Goal: Information Seeking & Learning: Learn about a topic

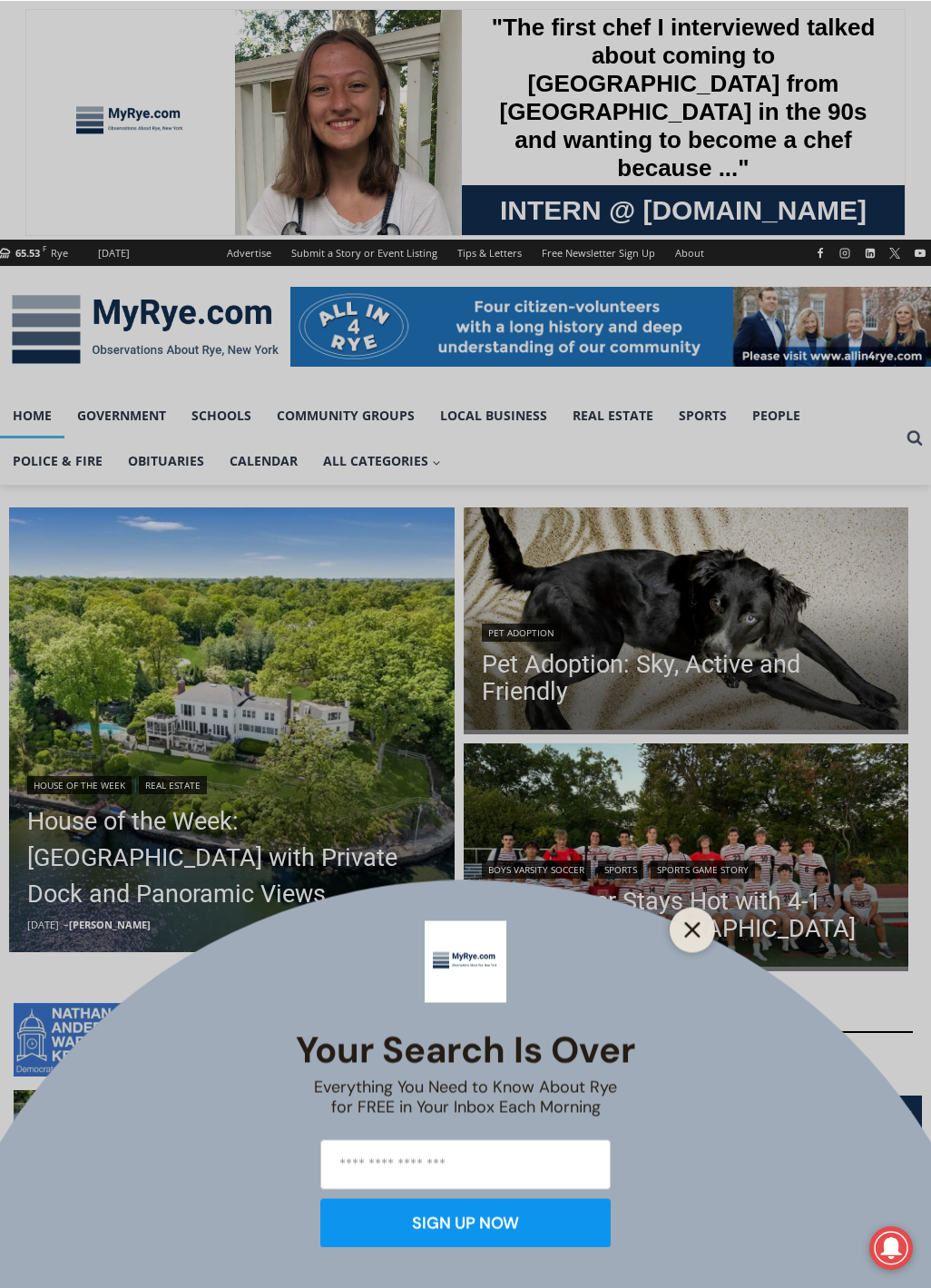
click at [691, 933] on icon "Close" at bounding box center [692, 929] width 17 height 17
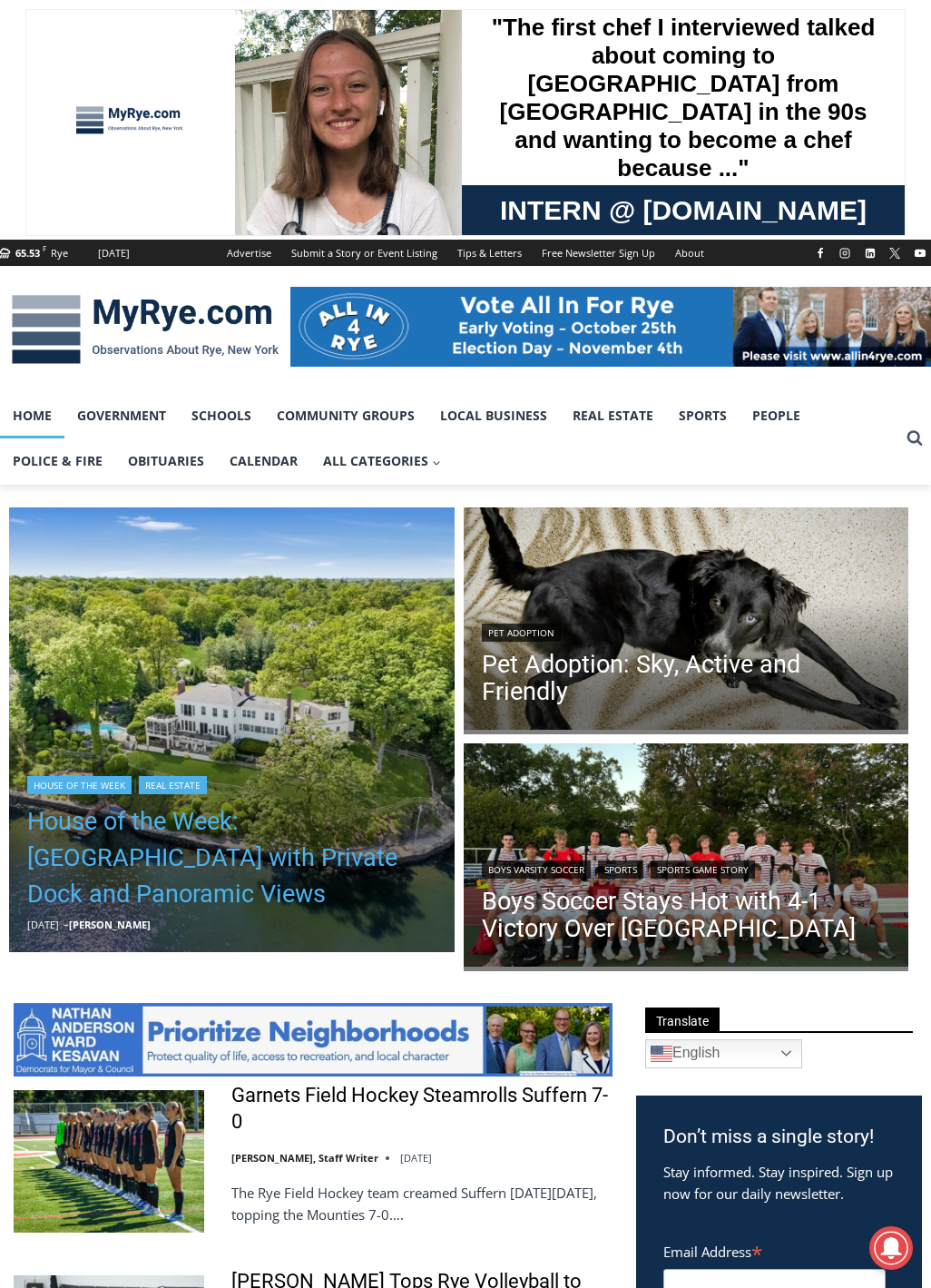
click at [139, 863] on link "House of the Week: [GEOGRAPHIC_DATA] with Private Dock and Panoramic Views" at bounding box center [232, 857] width 409 height 109
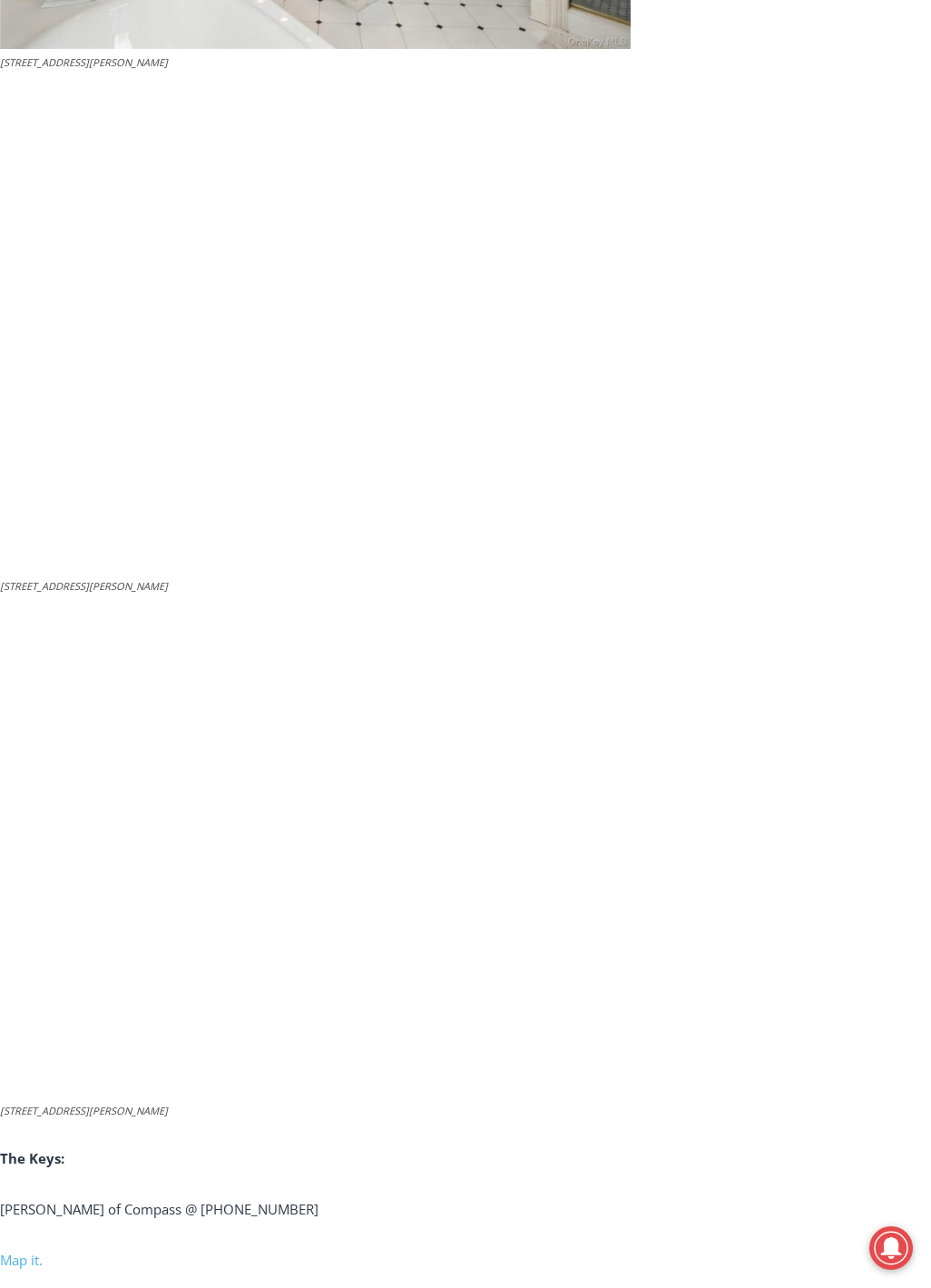
scroll to position [6716, 0]
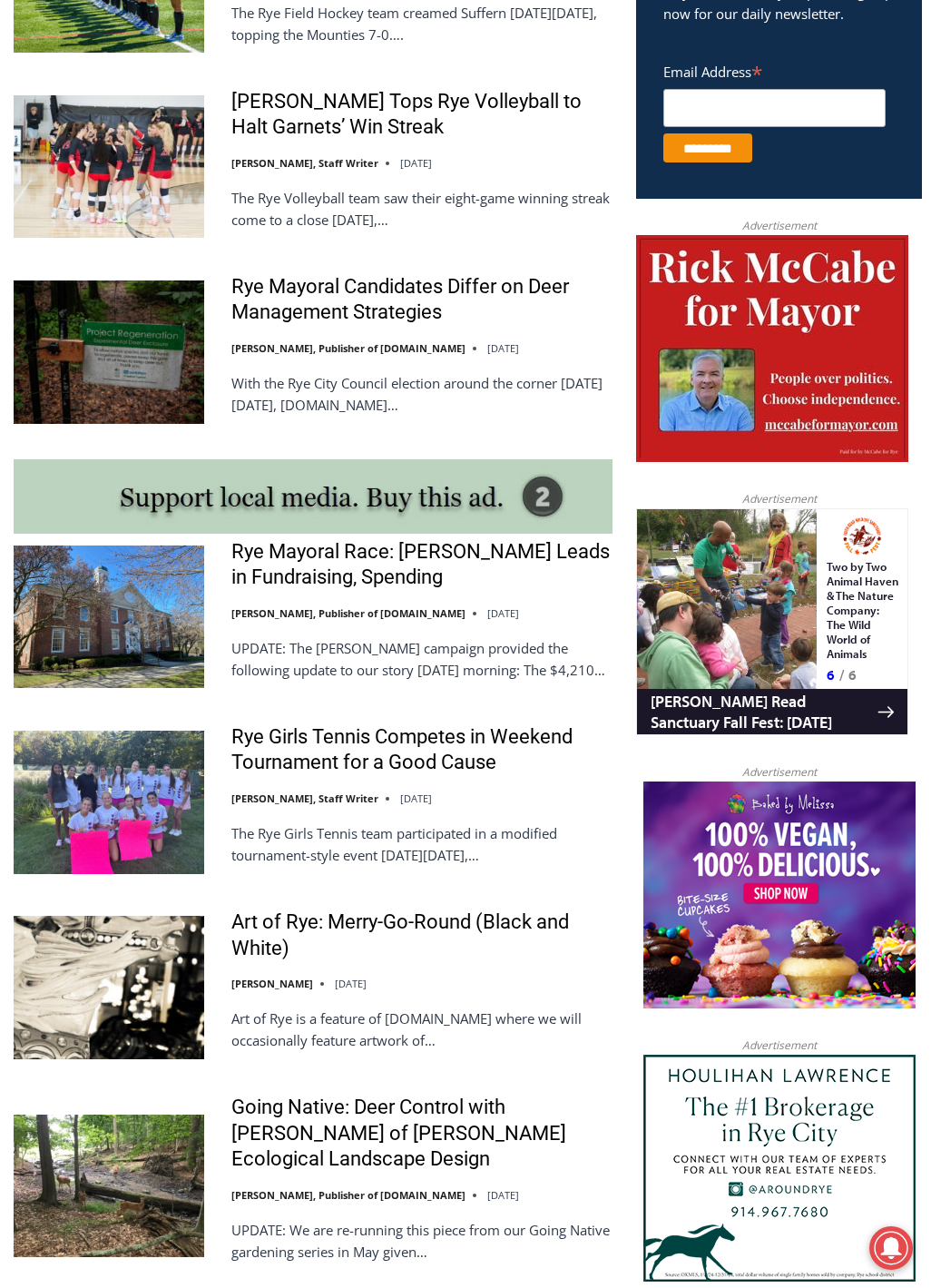
scroll to position [1634, 0]
